Goal: Information Seeking & Learning: Understand process/instructions

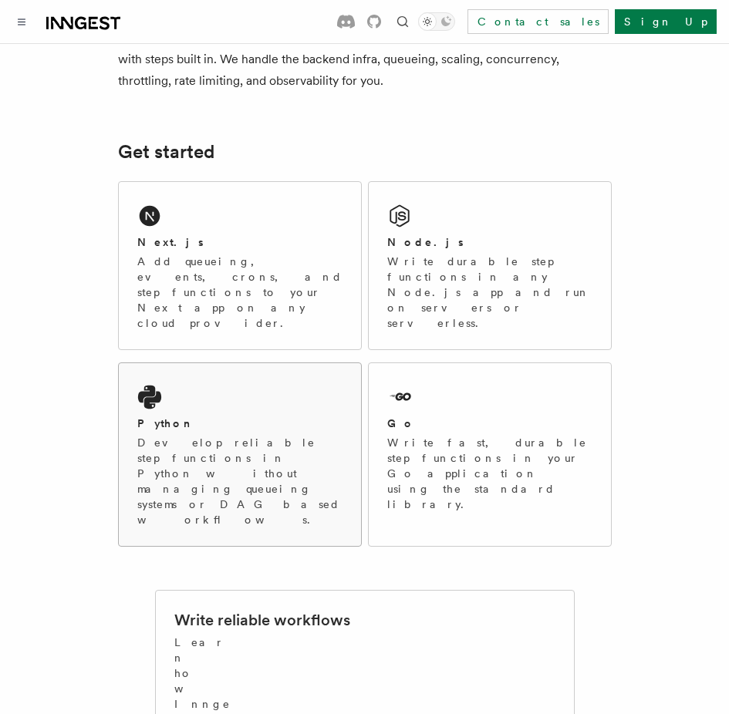
scroll to position [154, 0]
click at [180, 248] on div "Next.js" at bounding box center [239, 243] width 205 height 16
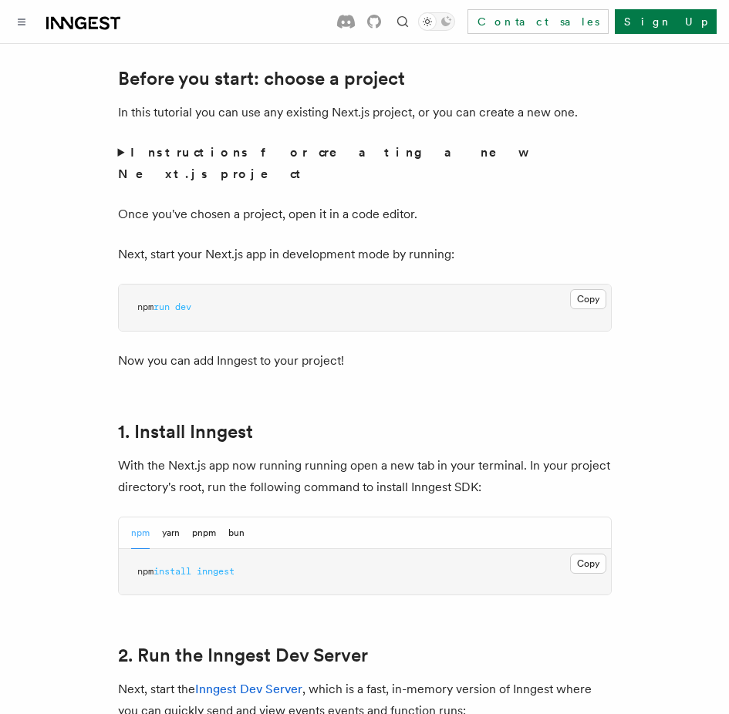
scroll to position [694, 0]
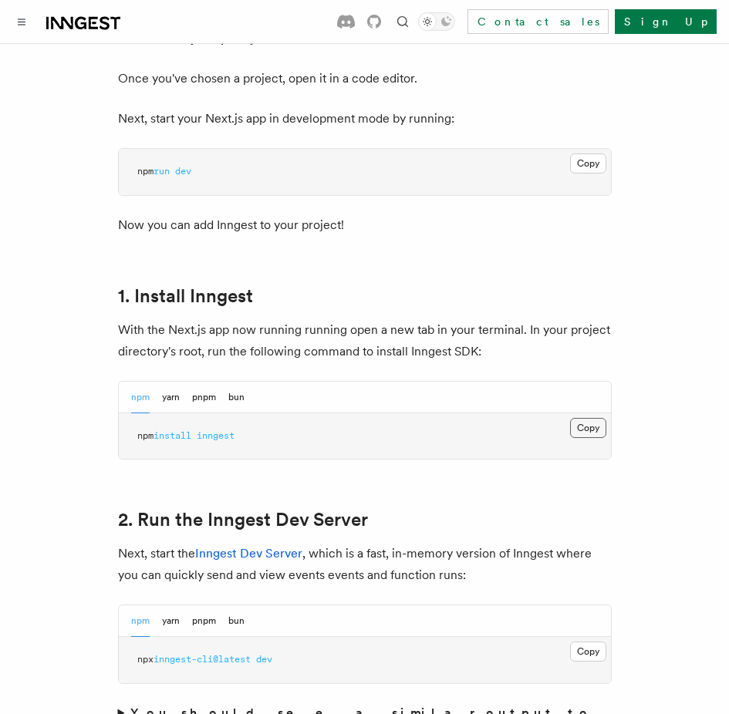
click at [599, 418] on button "Copy Copied" at bounding box center [588, 428] width 36 height 20
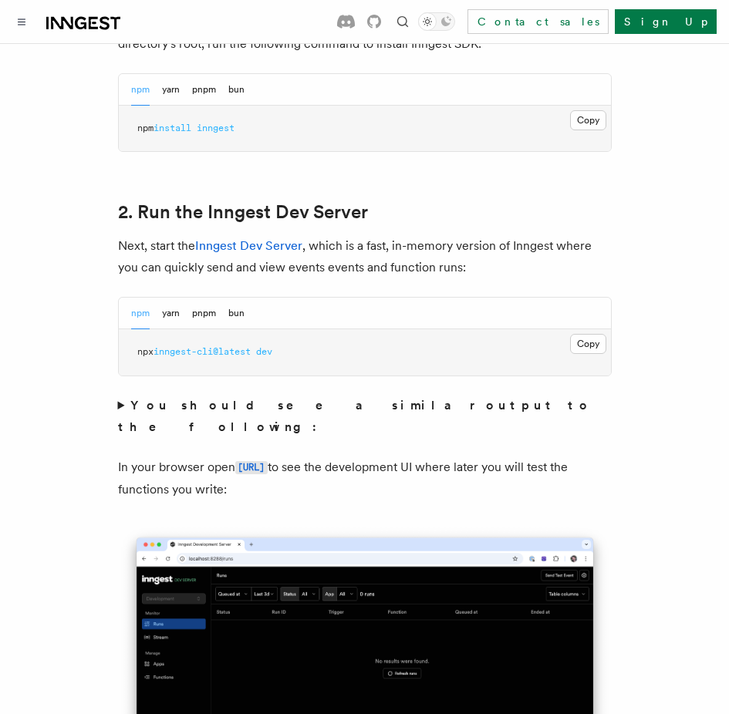
scroll to position [1003, 0]
click at [593, 333] on button "Copy Copied" at bounding box center [588, 343] width 36 height 20
click at [582, 333] on button "Copy Copied" at bounding box center [588, 343] width 36 height 20
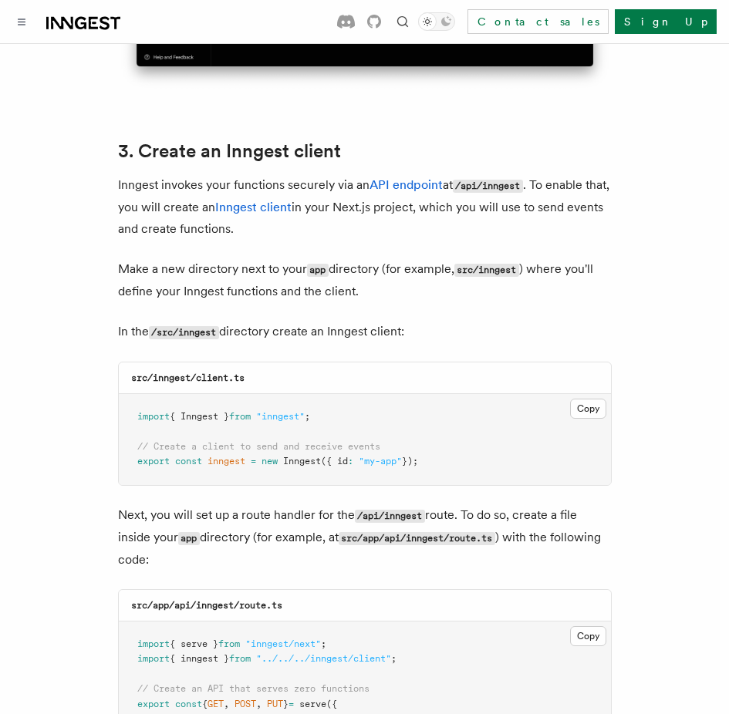
scroll to position [1774, 0]
